Goal: Task Accomplishment & Management: Manage account settings

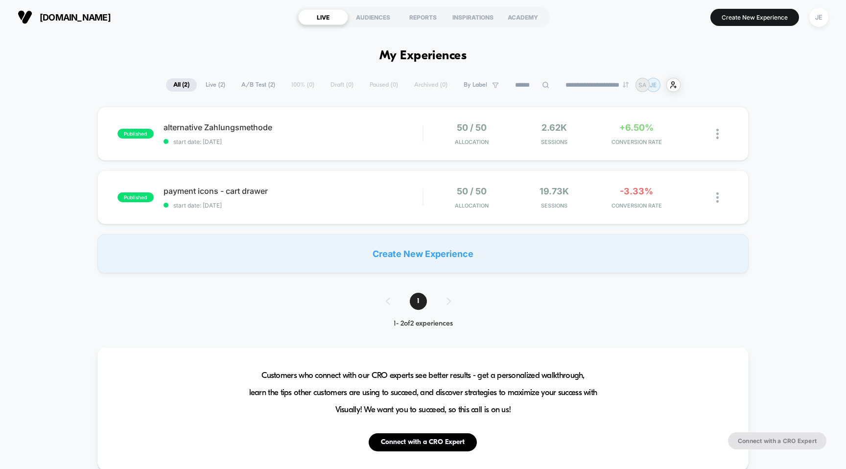
click at [48, 13] on span "[DOMAIN_NAME]" at bounding box center [75, 17] width 71 height 10
click at [240, 123] on span "alternative Zahlungsmethode Click to edit experience details" at bounding box center [293, 127] width 259 height 10
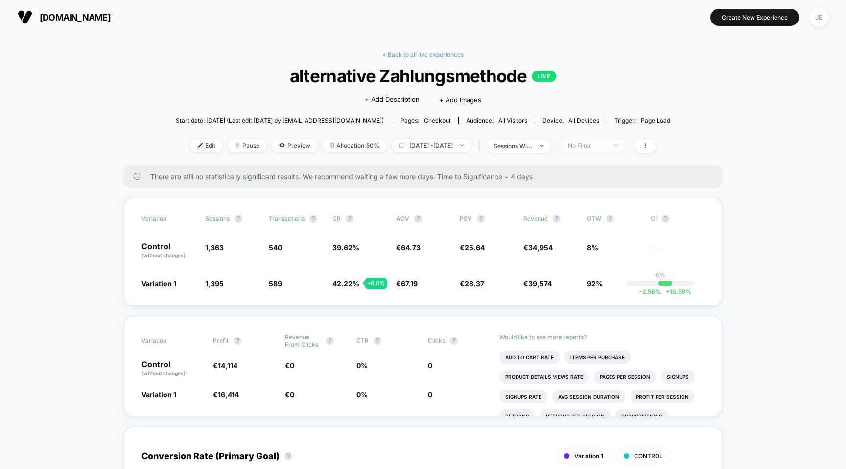
click at [625, 147] on span "No Filter" at bounding box center [593, 145] width 65 height 13
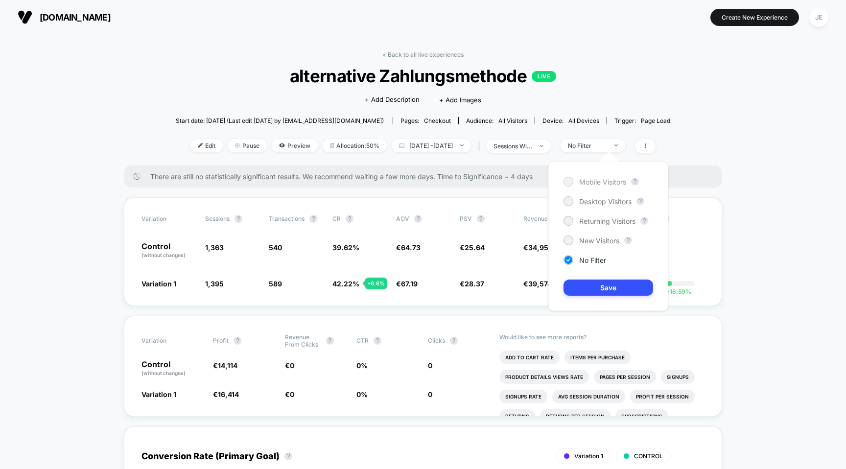
click at [601, 186] on div "Mobile Visitors" at bounding box center [594, 182] width 63 height 10
click at [596, 281] on button "Save" at bounding box center [608, 288] width 90 height 16
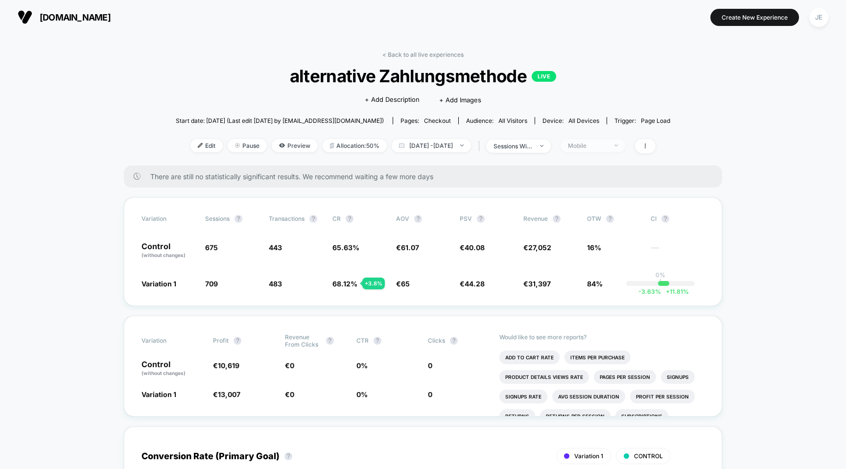
click at [607, 145] on div "Mobile" at bounding box center [587, 145] width 39 height 7
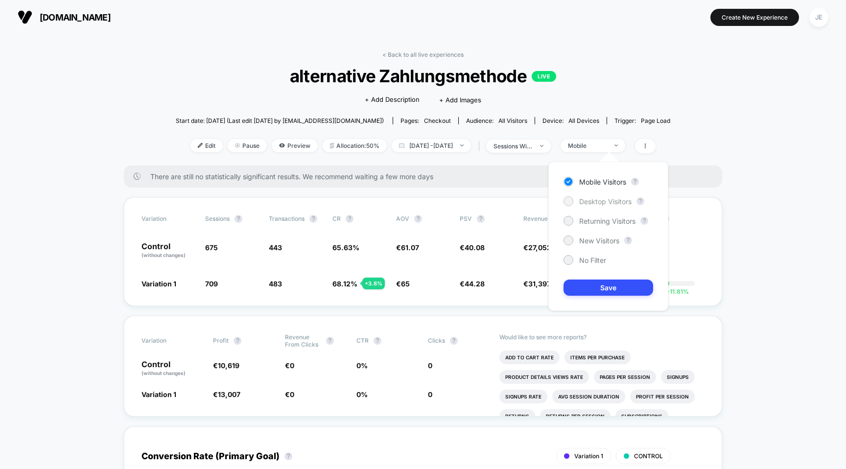
click at [609, 204] on span "Desktop Visitors" at bounding box center [605, 201] width 52 height 8
click at [599, 290] on button "Save" at bounding box center [608, 288] width 90 height 16
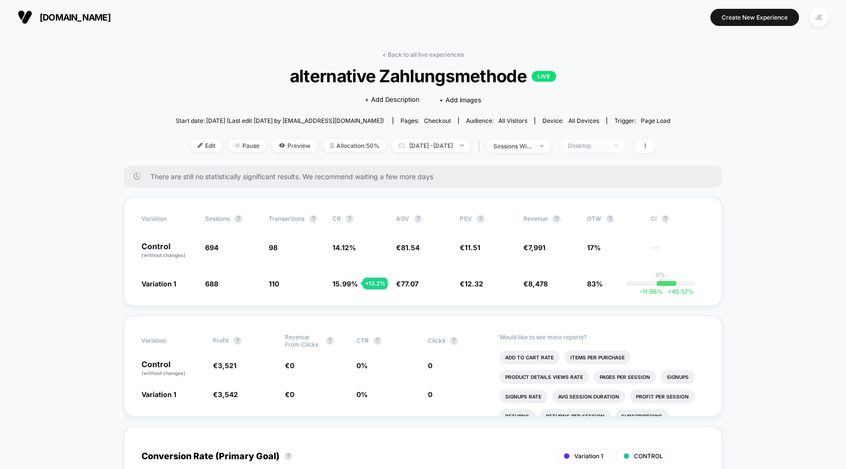
click at [607, 144] on div "Desktop" at bounding box center [587, 145] width 39 height 7
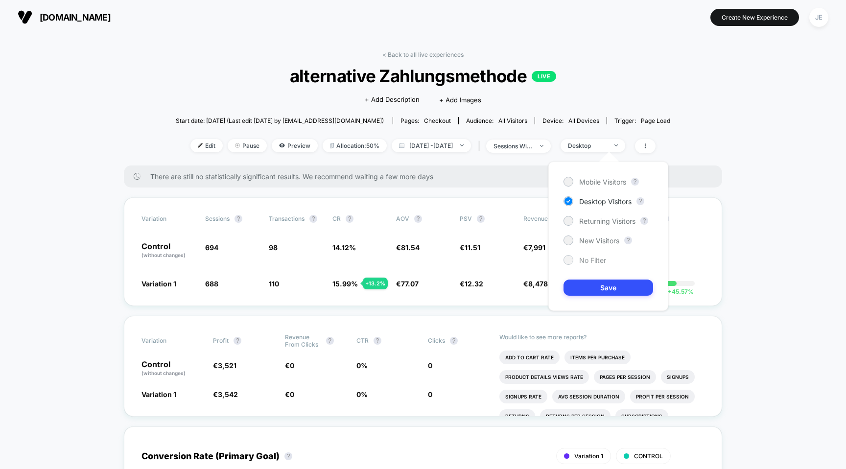
click at [582, 259] on span "No Filter" at bounding box center [592, 260] width 27 height 8
click at [589, 284] on button "Save" at bounding box center [608, 288] width 90 height 16
